Goal: Task Accomplishment & Management: Use online tool/utility

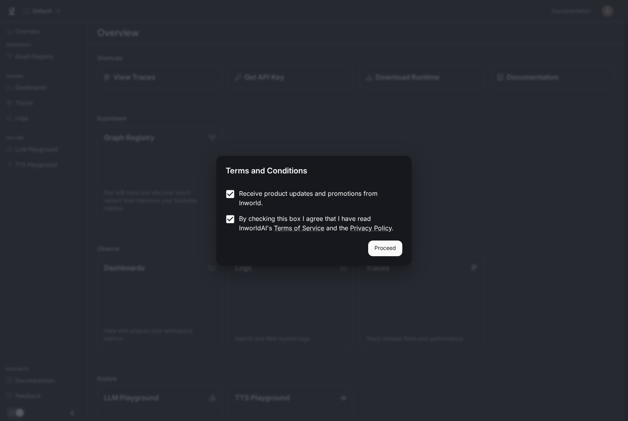
click at [382, 246] on button "Proceed" at bounding box center [385, 249] width 34 height 16
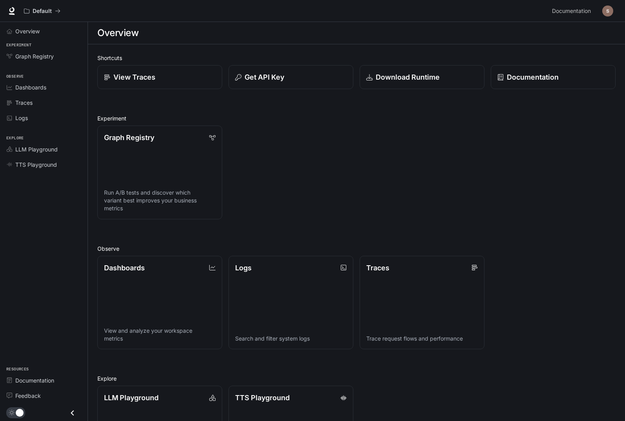
scroll to position [76, 0]
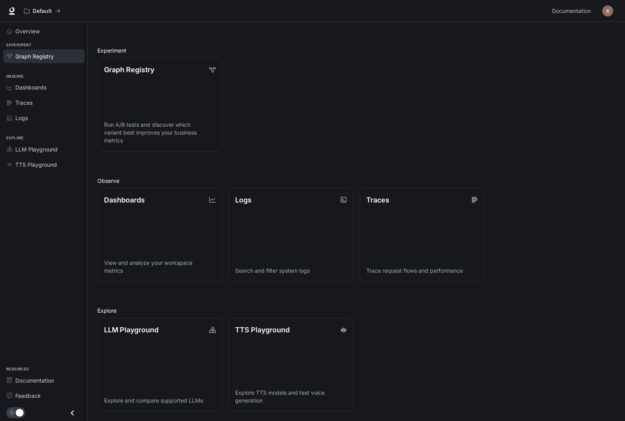
click at [52, 54] on link "Graph Registry" at bounding box center [43, 56] width 81 height 14
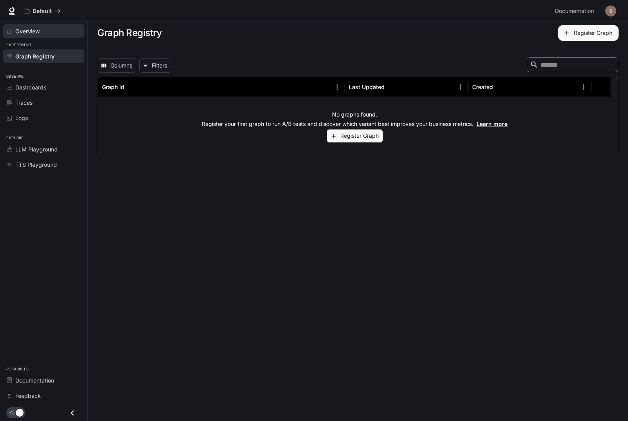
click at [22, 33] on span "Overview" at bounding box center [27, 31] width 24 height 8
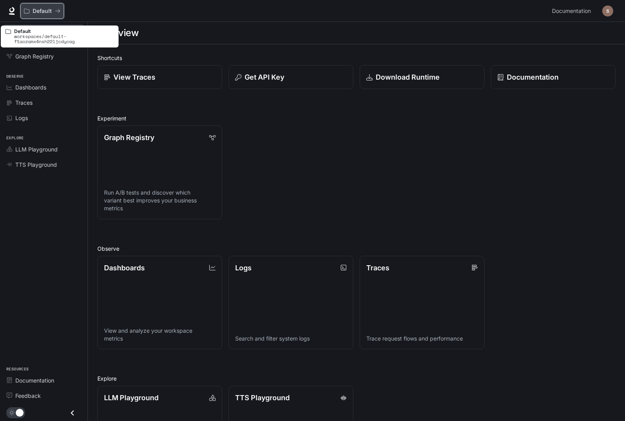
click at [33, 11] on div "Default" at bounding box center [39, 11] width 31 height 7
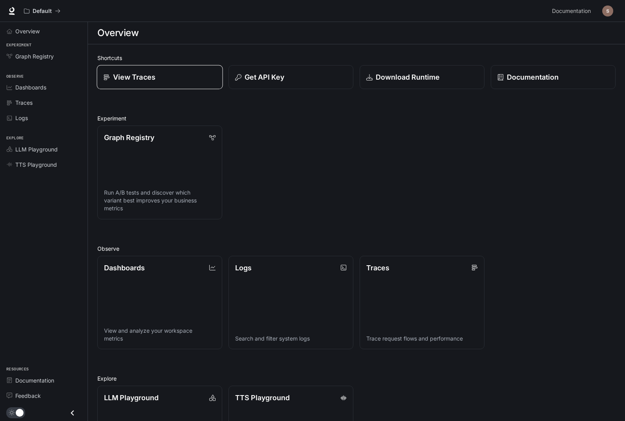
click at [166, 77] on div "View Traces" at bounding box center [160, 77] width 113 height 11
